Goal: Task Accomplishment & Management: Manage account settings

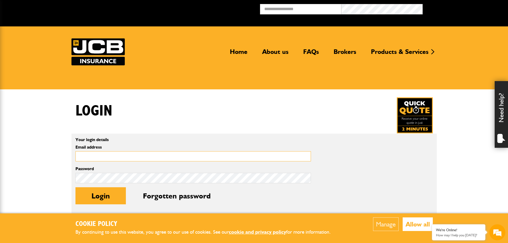
click at [109, 155] on input "Email address" at bounding box center [194, 156] width 236 height 10
type input "**********"
click at [293, 114] on div "Login" at bounding box center [255, 115] width 366 height 36
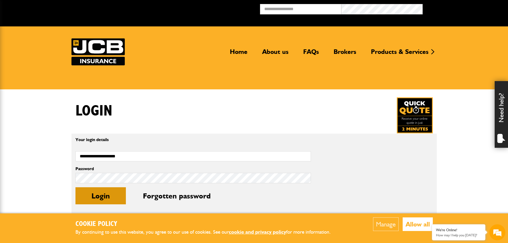
click at [84, 199] on button "Login" at bounding box center [101, 195] width 50 height 17
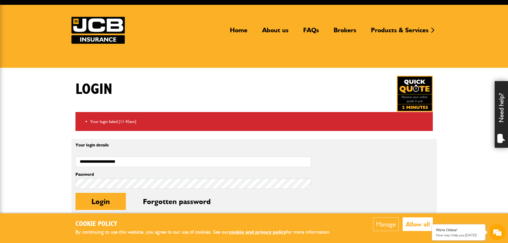
scroll to position [53, 0]
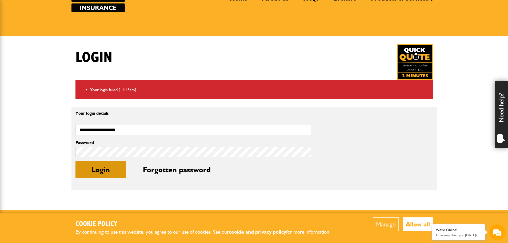
click at [93, 170] on button "Login" at bounding box center [101, 169] width 50 height 17
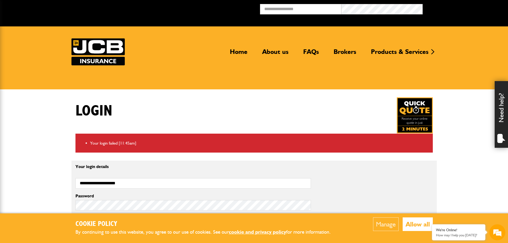
click at [412, 224] on button "Allow all" at bounding box center [418, 225] width 30 height 14
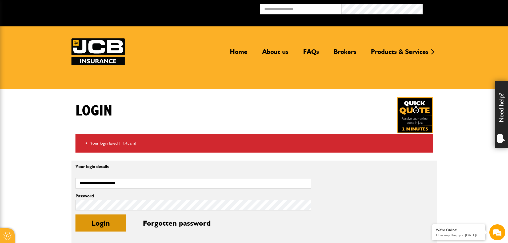
click at [98, 220] on button "Login" at bounding box center [101, 223] width 50 height 17
drag, startPoint x: 180, startPoint y: 107, endPoint x: 174, endPoint y: 125, distance: 19.0
click at [180, 107] on div "Login" at bounding box center [255, 115] width 366 height 36
click at [90, 223] on button "Login" at bounding box center [101, 223] width 50 height 17
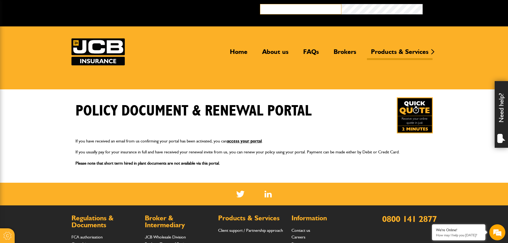
click at [275, 7] on input "email" at bounding box center [300, 9] width 81 height 10
type input "**********"
click at [185, 47] on div "Home About us FAQs Brokers Products & Services Construction insurance Car and c…" at bounding box center [255, 51] width 366 height 27
click at [446, 20] on div "**********" at bounding box center [254, 13] width 508 height 26
click at [237, 141] on link "access your portal" at bounding box center [244, 141] width 35 height 5
